Goal: Book appointment/travel/reservation

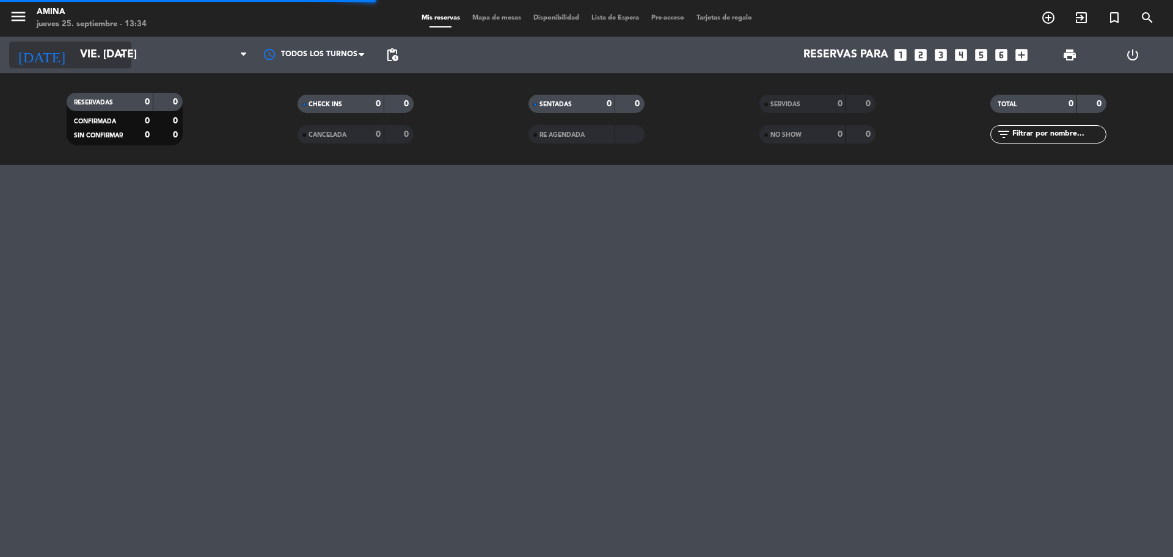
click at [79, 51] on input "vie. [DATE]" at bounding box center [145, 55] width 142 height 24
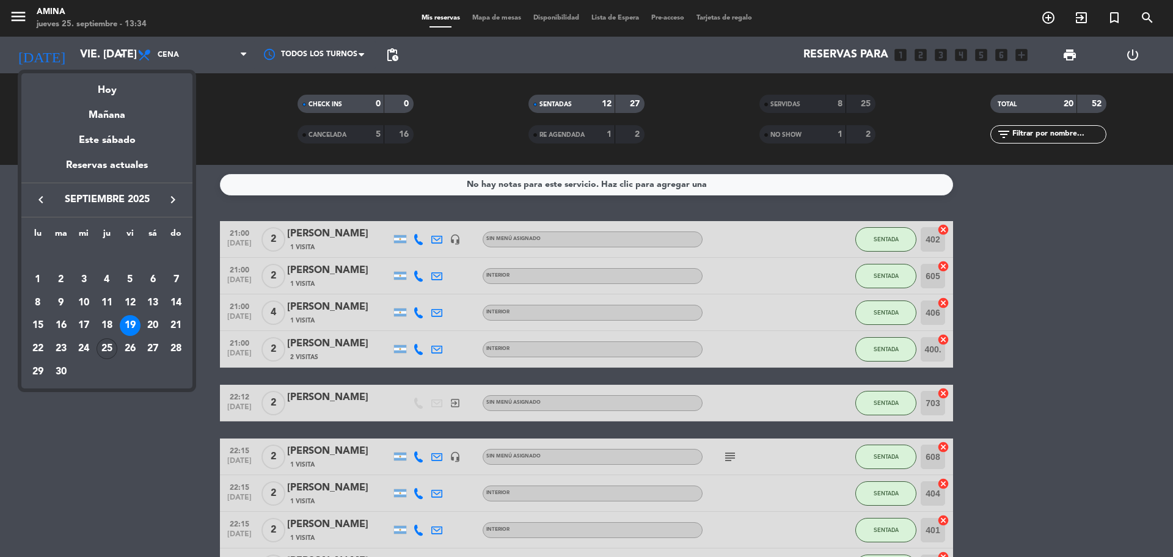
click at [111, 353] on div "25" at bounding box center [107, 348] width 21 height 21
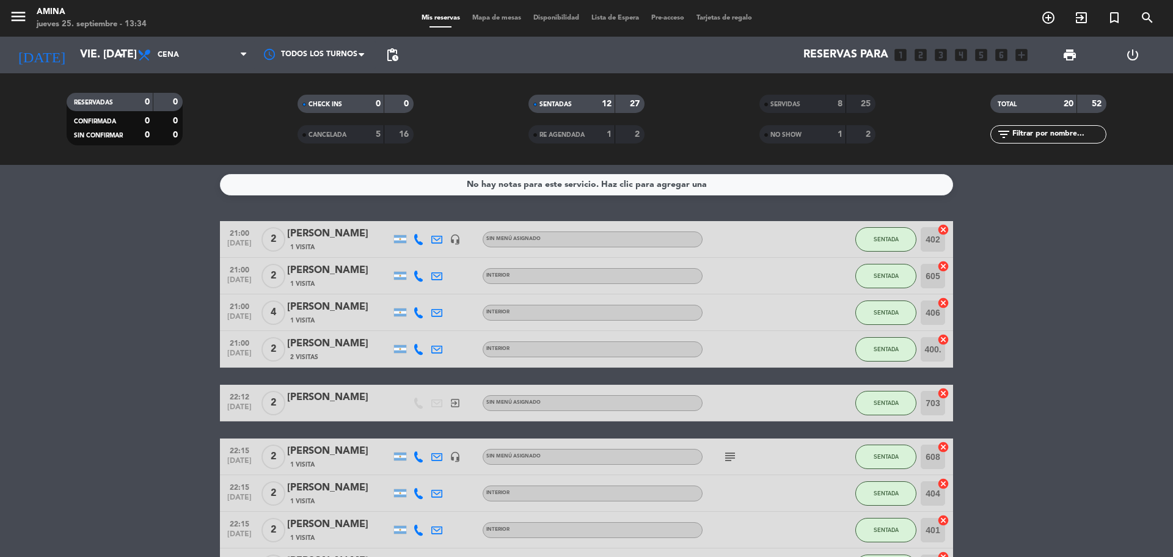
type input "[DEMOGRAPHIC_DATA] [DATE]"
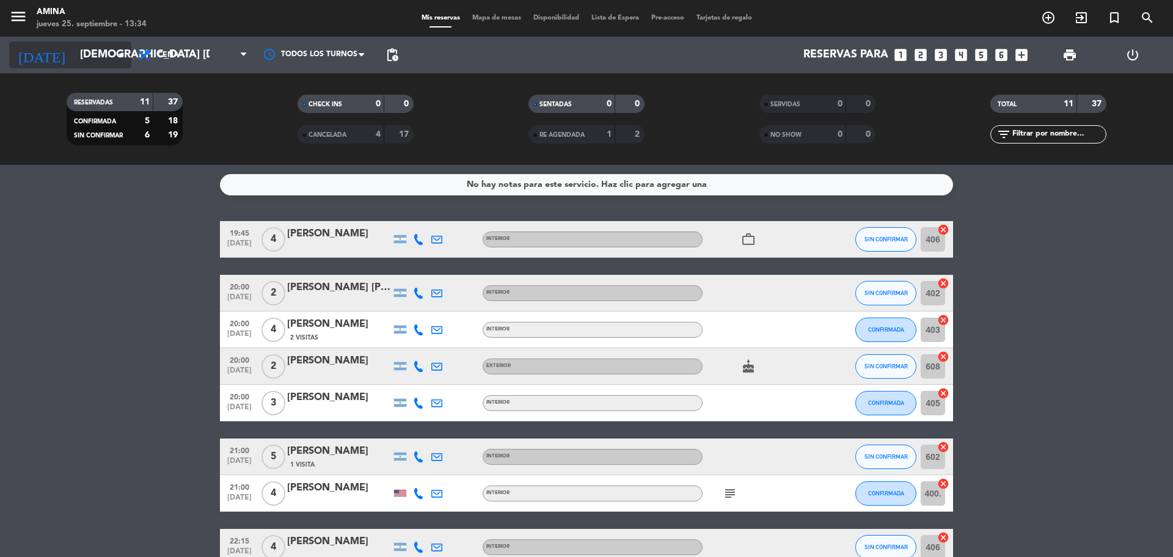
click at [106, 57] on input "[DEMOGRAPHIC_DATA] [DATE]" at bounding box center [145, 55] width 142 height 24
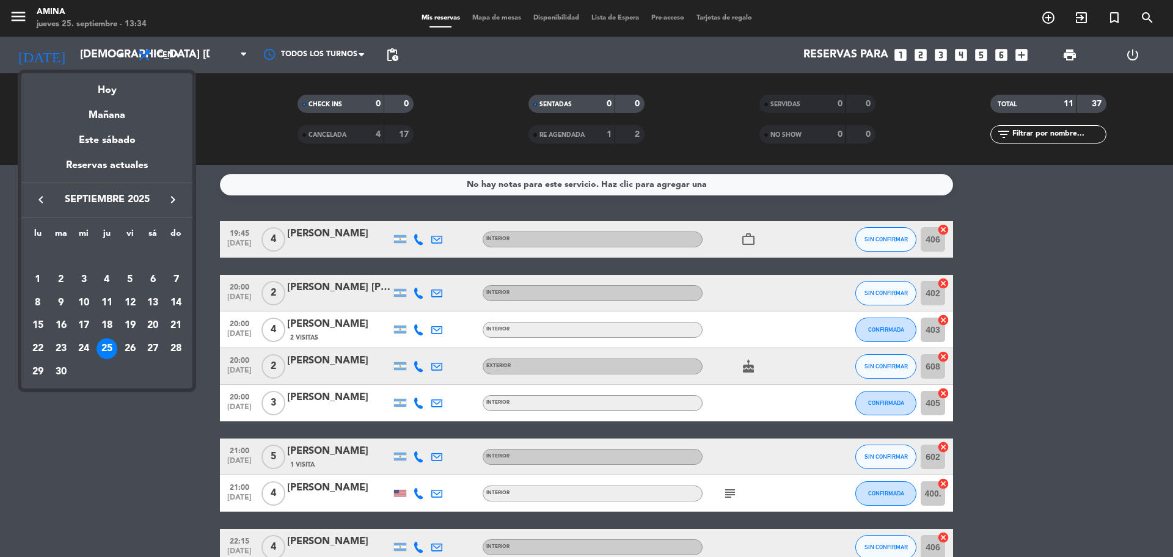
click at [109, 345] on div "25" at bounding box center [107, 348] width 21 height 21
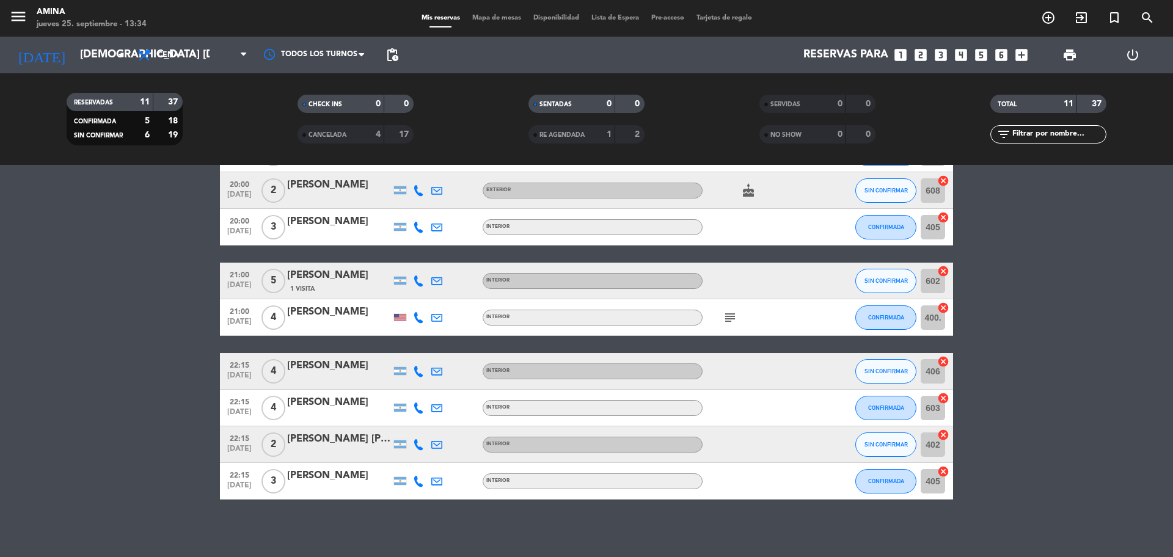
scroll to position [180, 0]
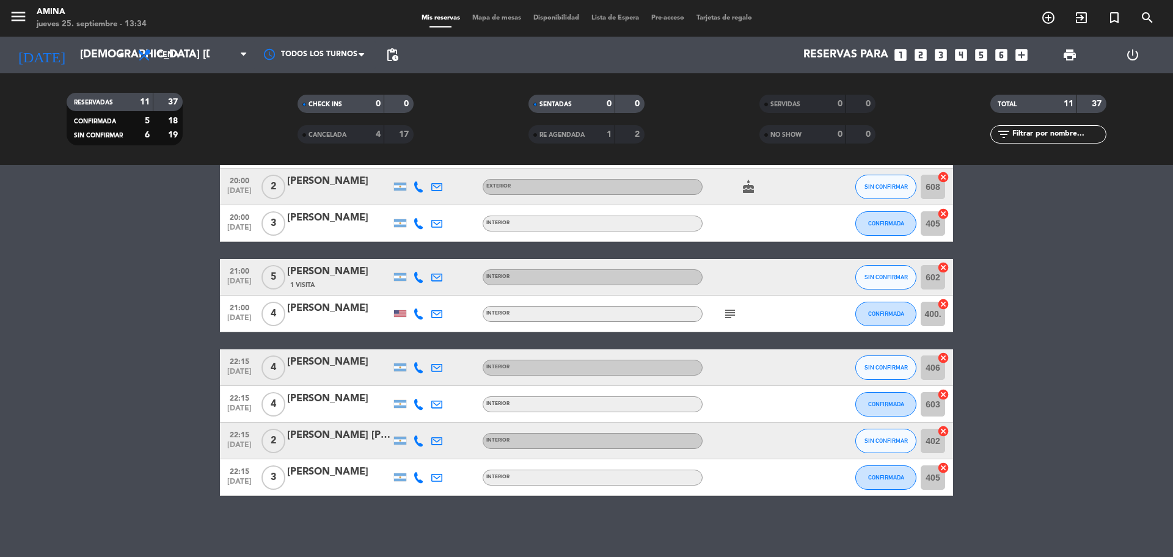
click at [956, 59] on icon "looks_4" at bounding box center [961, 55] width 16 height 16
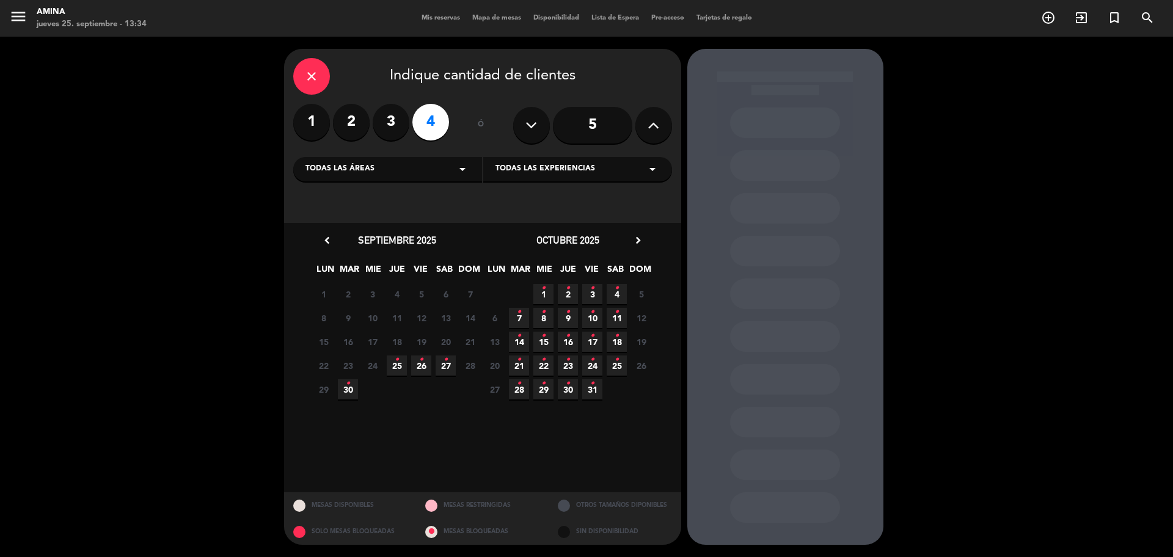
click at [389, 367] on span "25 •" at bounding box center [397, 366] width 20 height 20
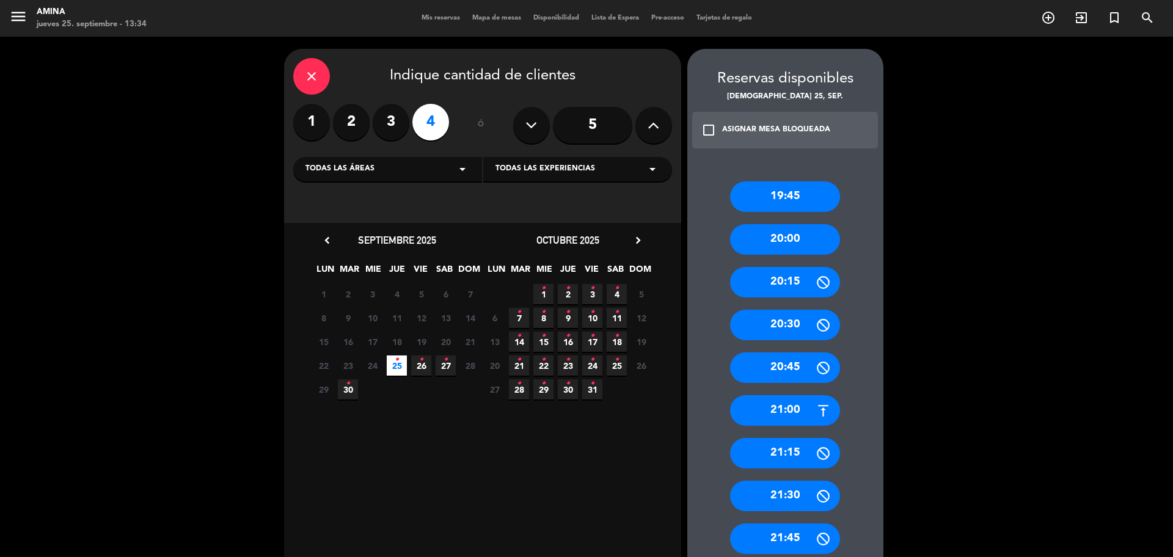
click at [780, 502] on div "21:30" at bounding box center [785, 496] width 110 height 31
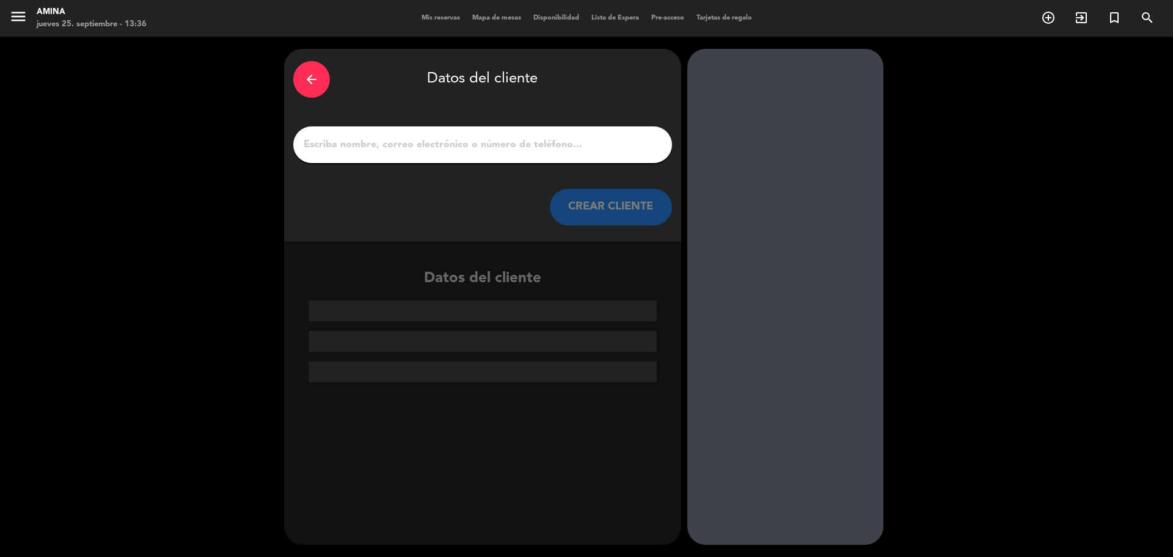
click at [502, 144] on input "1" at bounding box center [482, 144] width 360 height 17
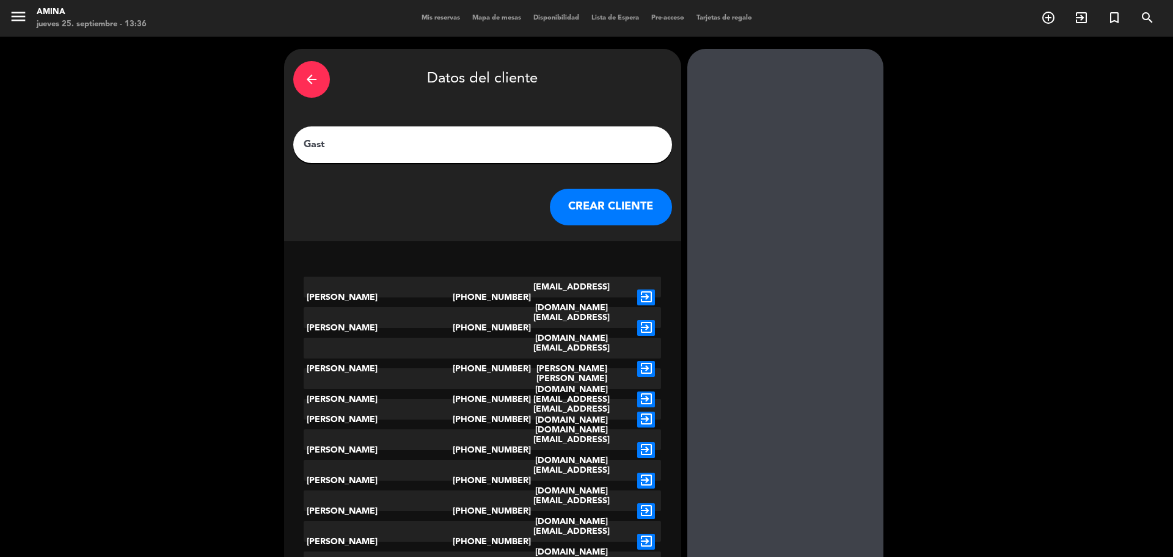
type input "Gast"
click at [403, 288] on div "[PERSON_NAME]" at bounding box center [378, 298] width 149 height 42
click at [646, 290] on icon "exit_to_app" at bounding box center [646, 298] width 18 height 16
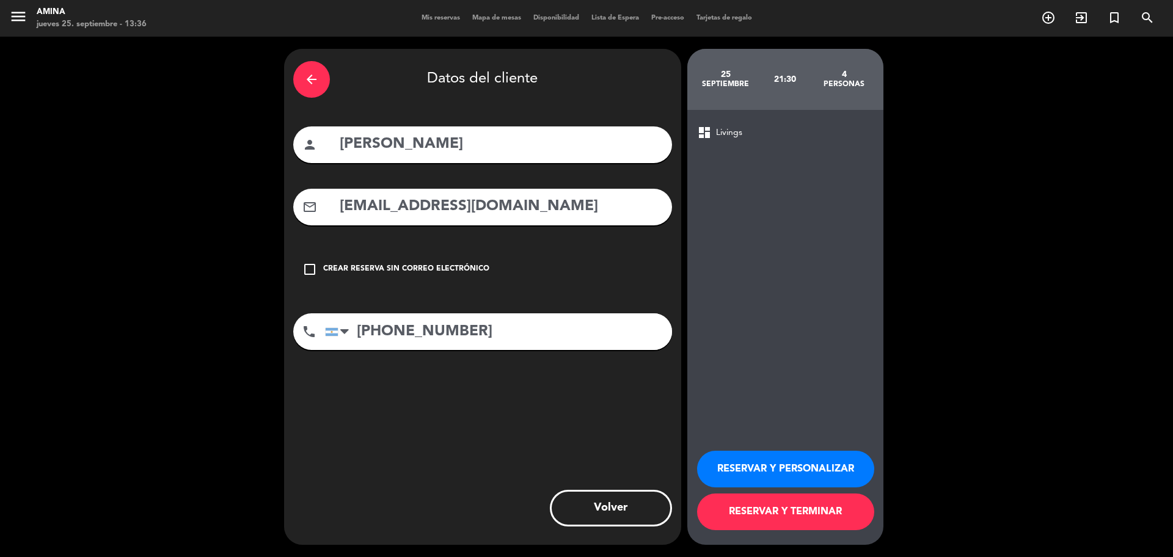
click at [753, 467] on button "RESERVAR Y PERSONALIZAR" at bounding box center [785, 469] width 177 height 37
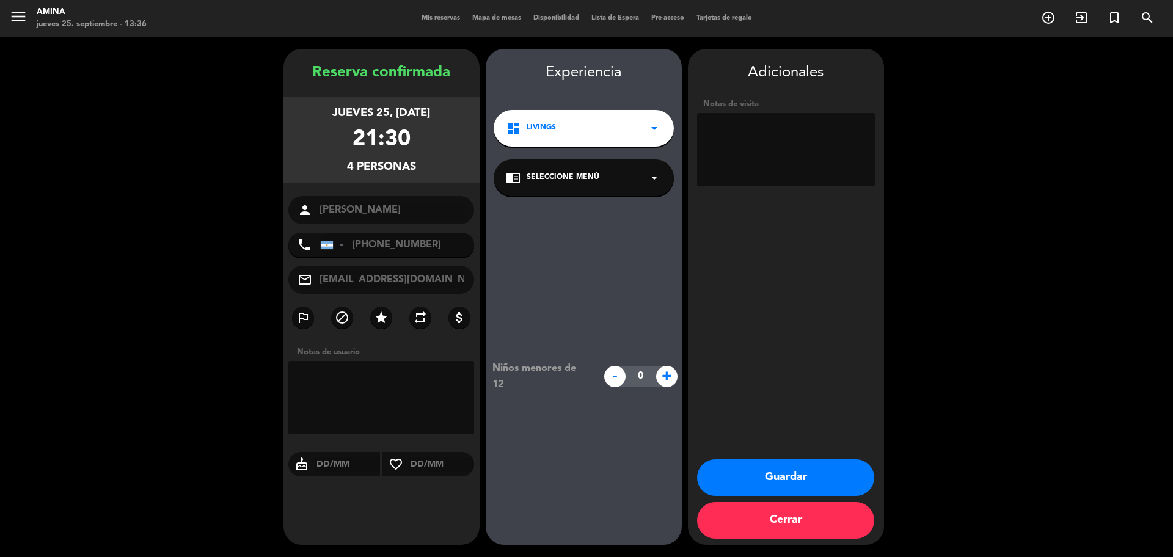
click at [803, 470] on button "Guardar" at bounding box center [785, 477] width 177 height 37
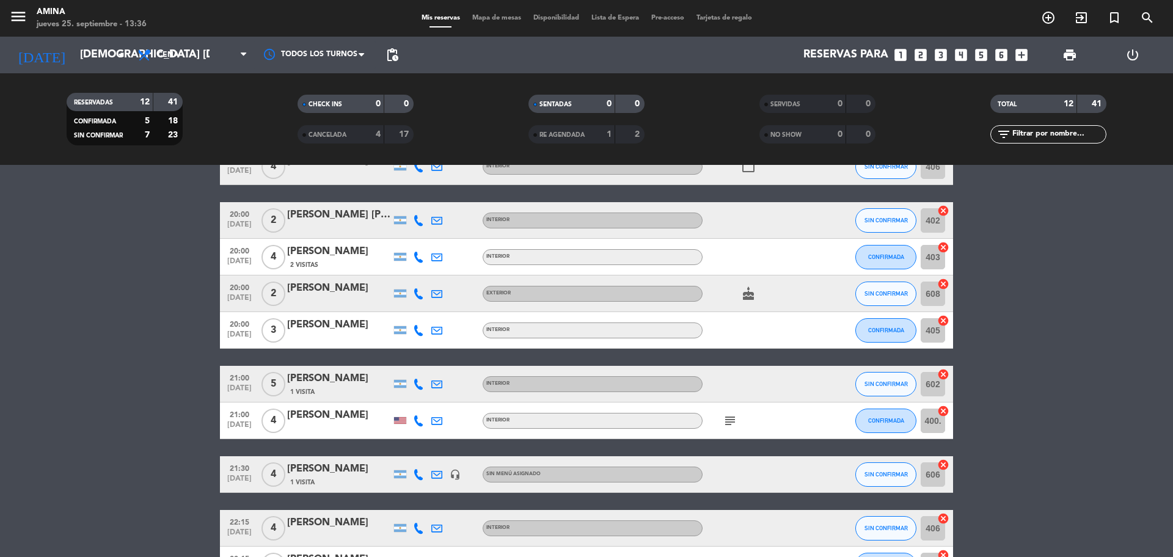
scroll to position [153, 0]
